Goal: Information Seeking & Learning: Learn about a topic

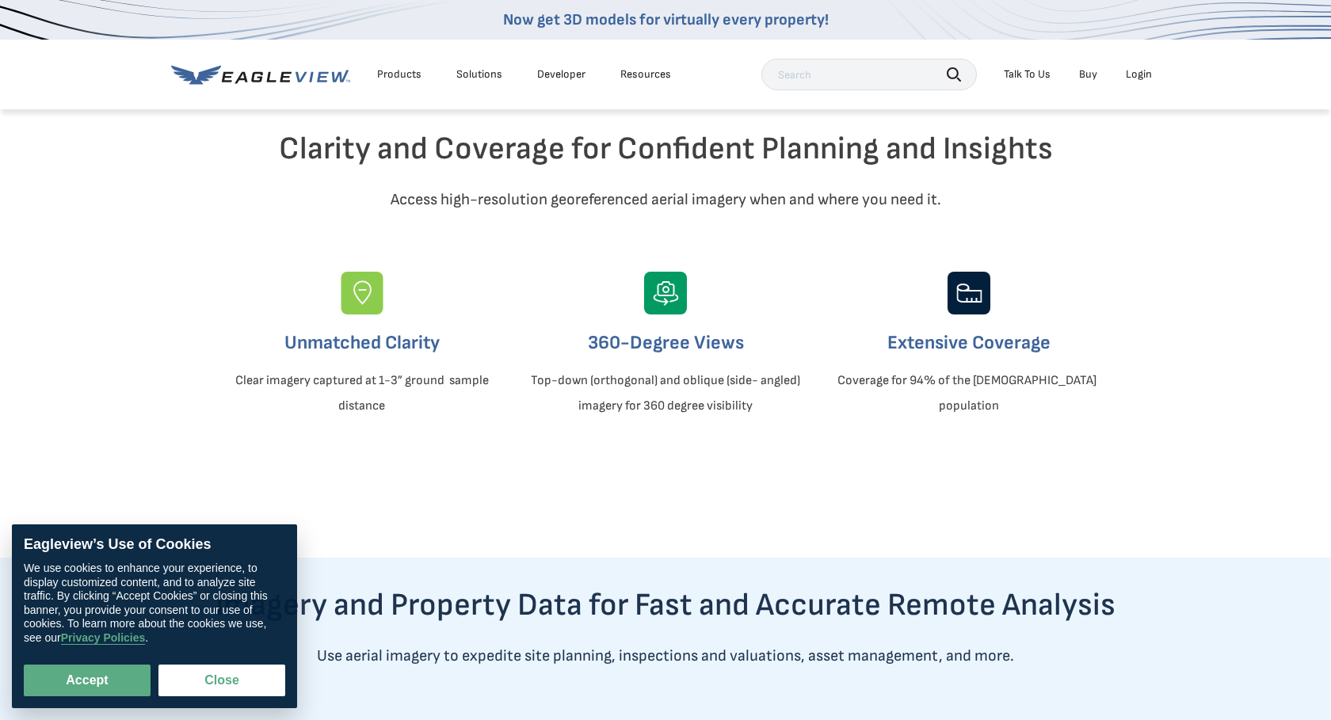
scroll to position [465, 0]
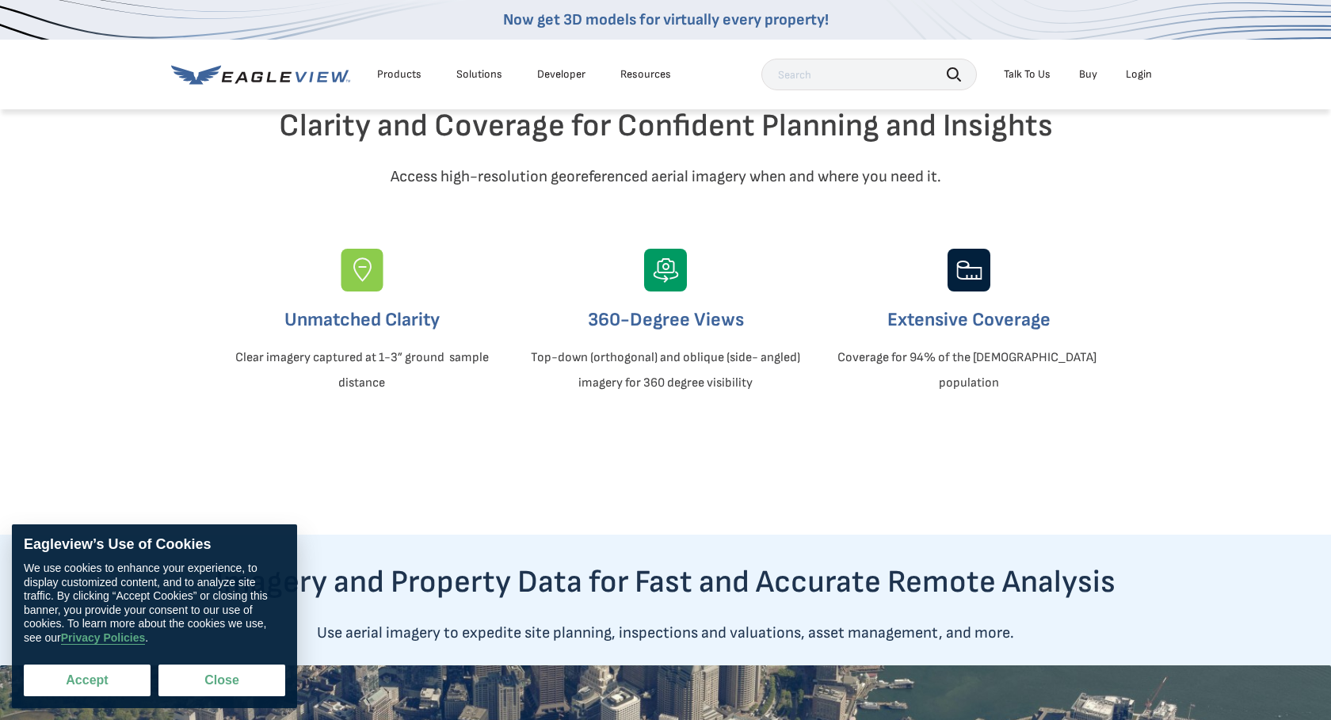
click at [71, 682] on button "Accept" at bounding box center [87, 681] width 127 height 32
checkbox input "true"
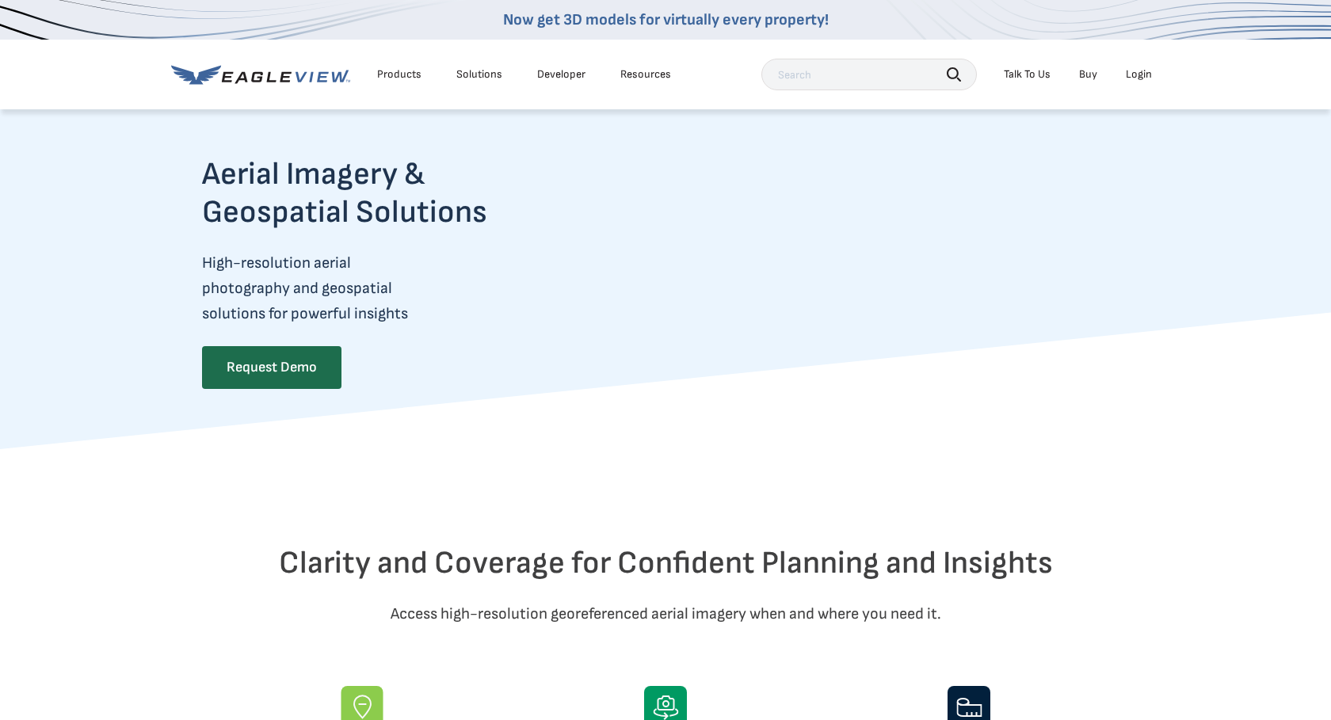
scroll to position [0, 0]
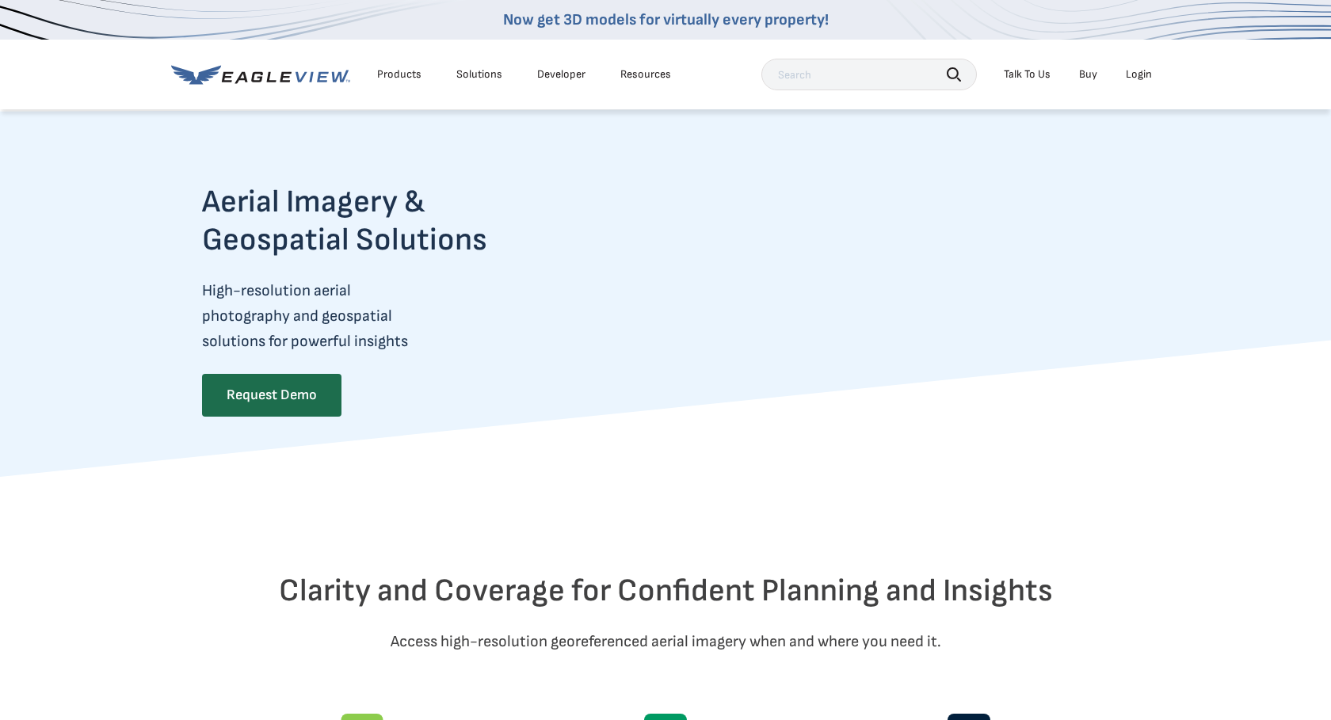
click at [718, 20] on link "Now get 3D models for virtually every property!" at bounding box center [666, 19] width 326 height 19
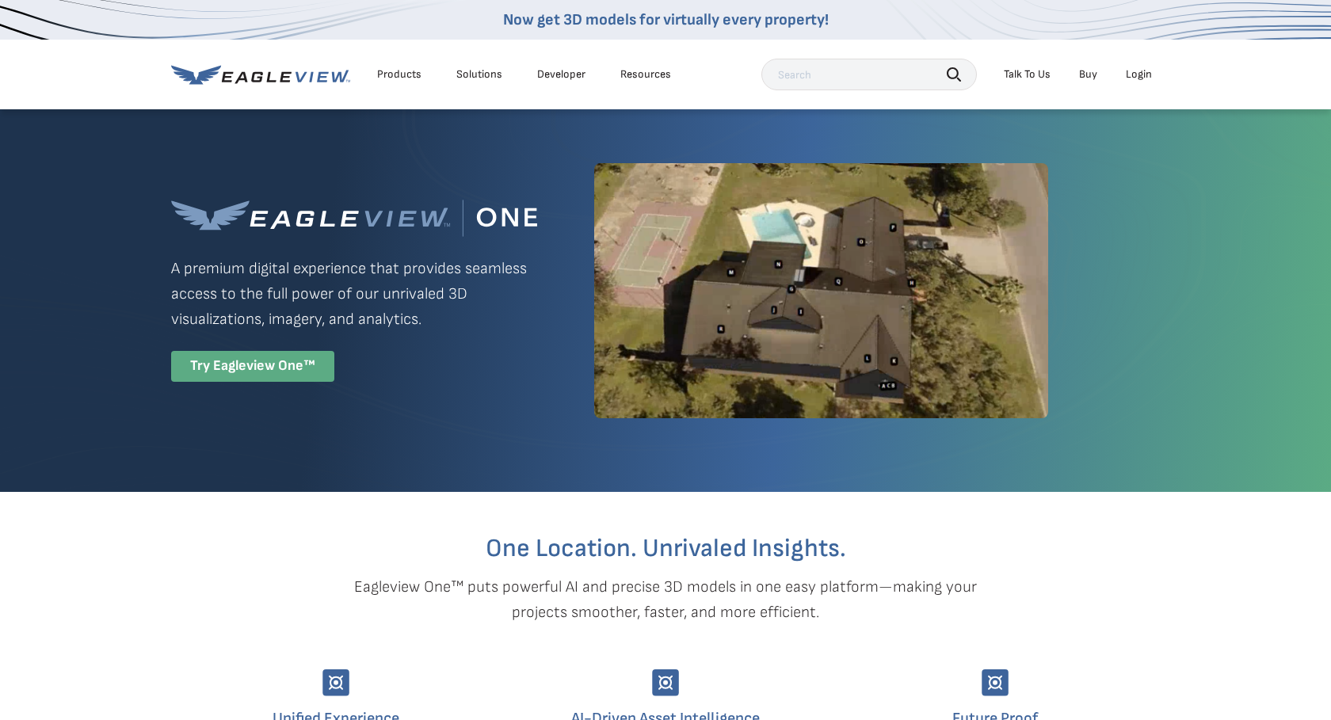
click at [285, 366] on div "Try Eagleview One™" at bounding box center [252, 366] width 163 height 31
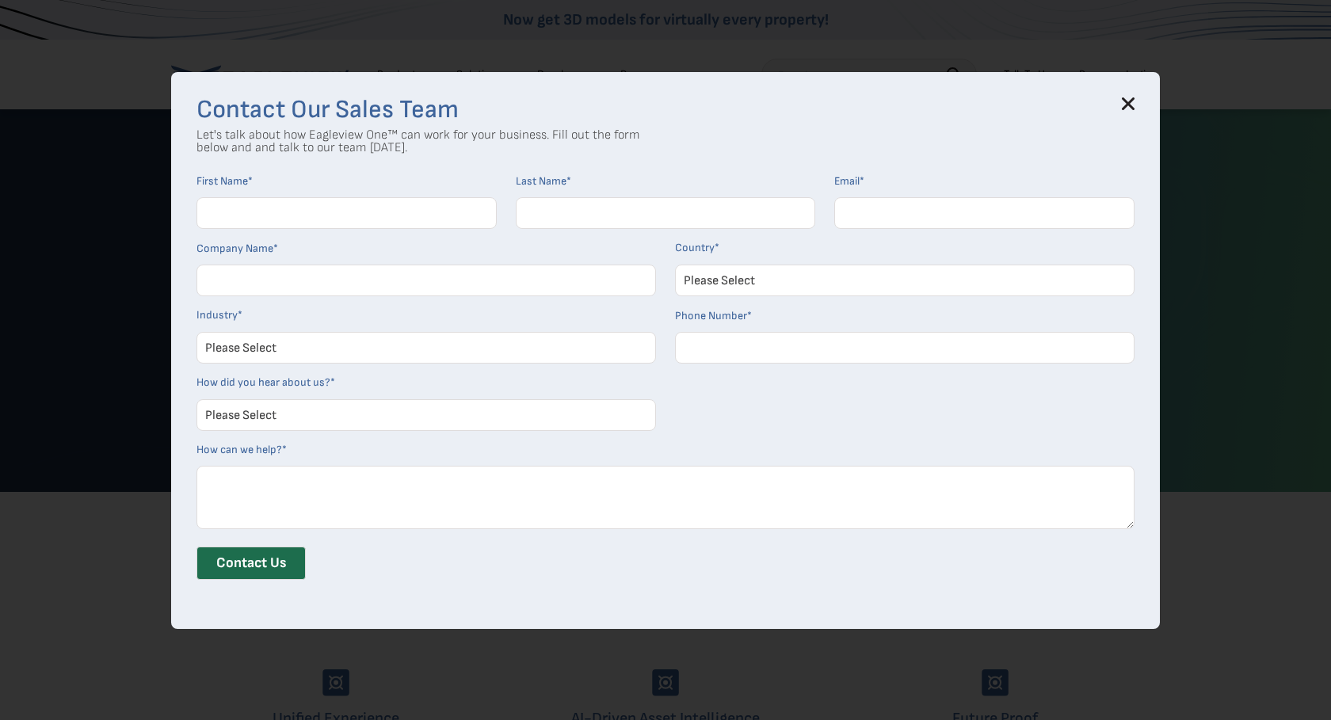
click at [1125, 105] on icon at bounding box center [1128, 103] width 10 height 10
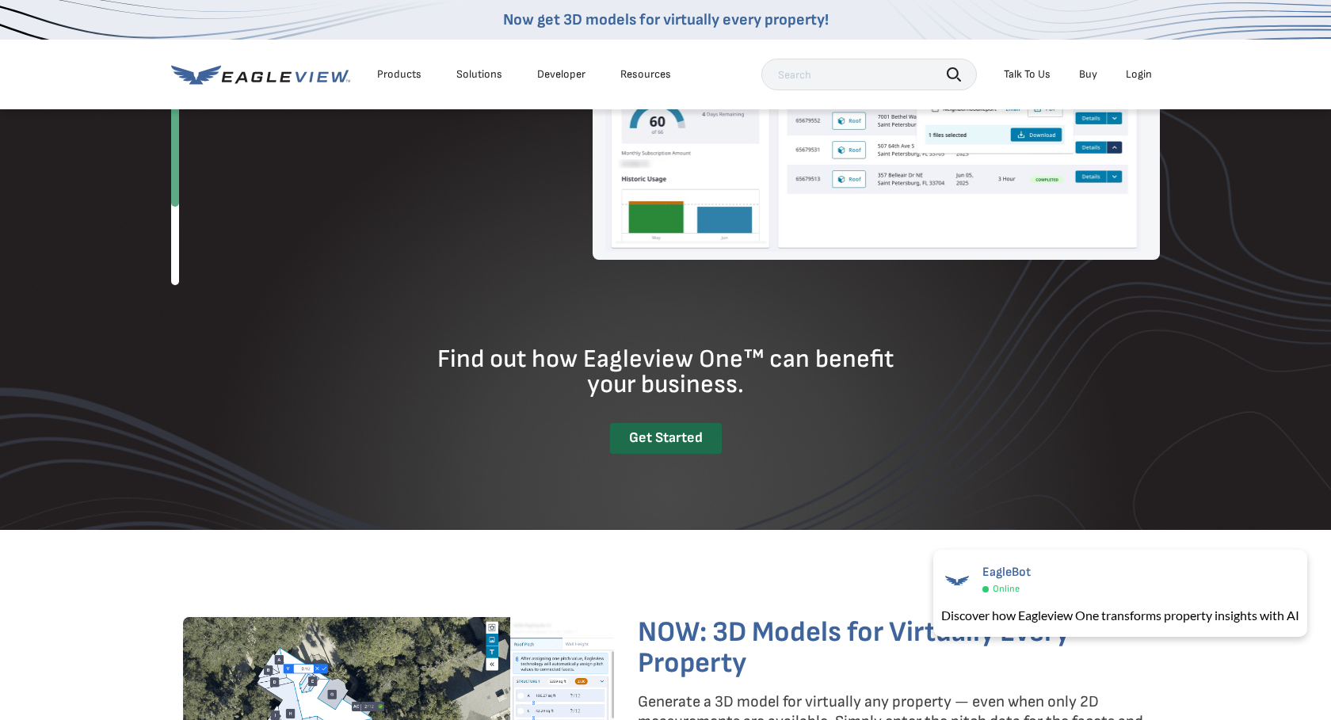
scroll to position [1912, 0]
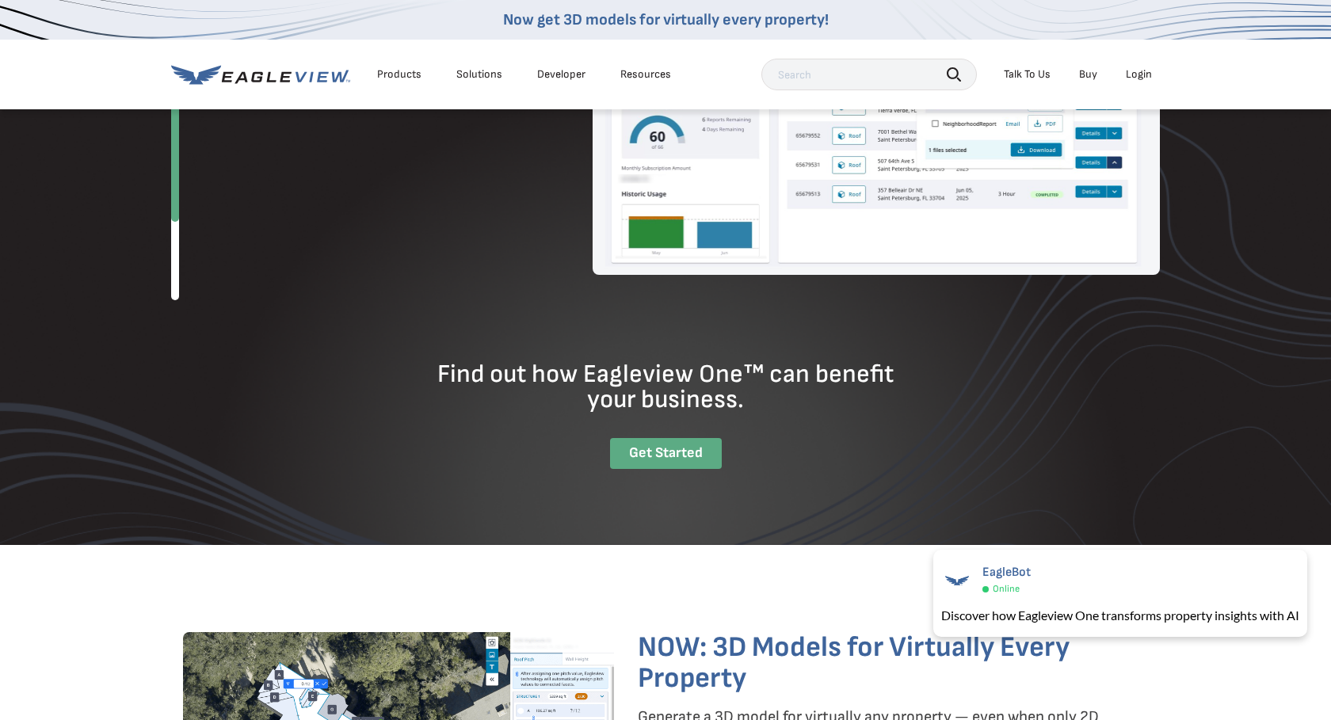
click at [667, 463] on div "Get Started" at bounding box center [666, 453] width 112 height 31
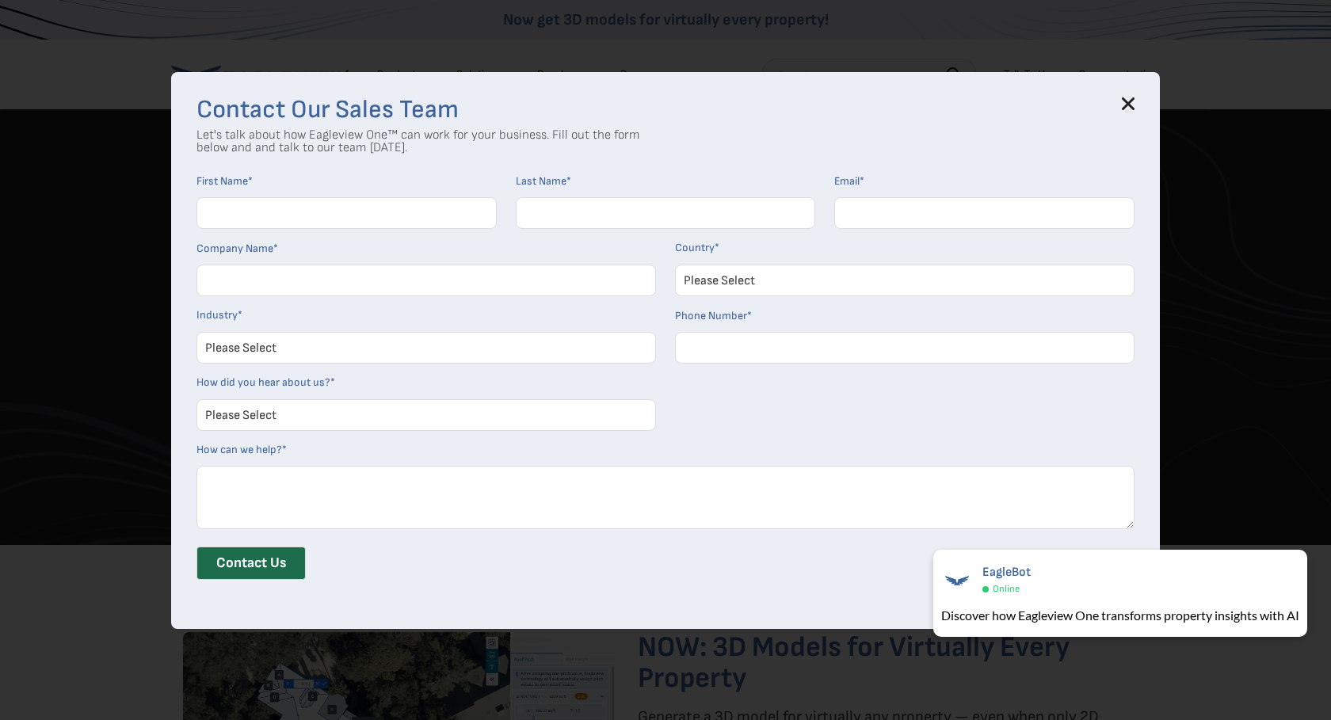
click at [1122, 105] on icon at bounding box center [1128, 103] width 13 height 13
